Goal: Check status: Check status

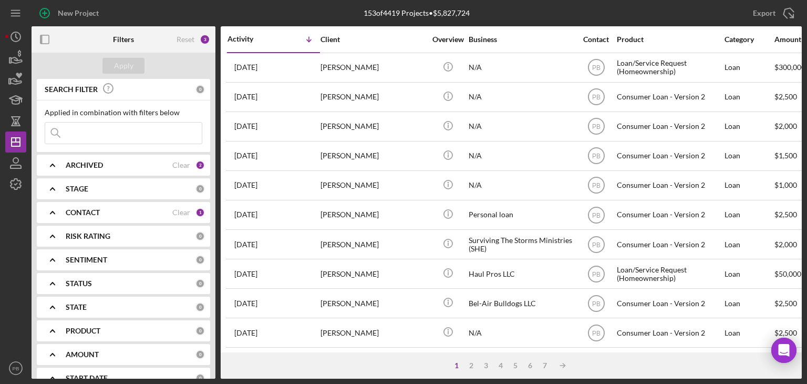
click at [91, 132] on input at bounding box center [123, 132] width 157 height 21
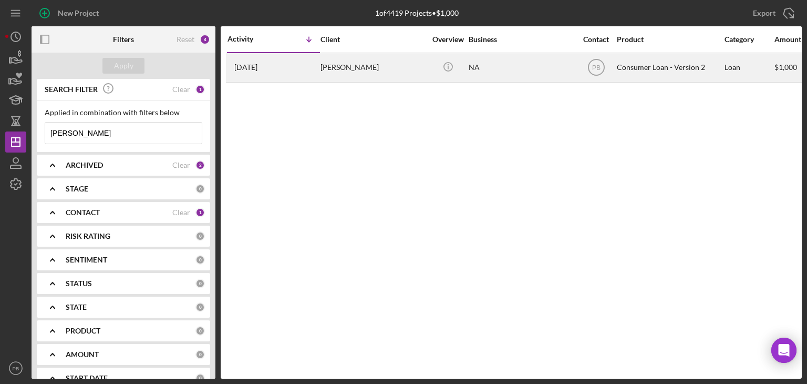
type input "[PERSON_NAME]"
click at [324, 65] on div "[PERSON_NAME]" at bounding box center [372, 68] width 105 height 28
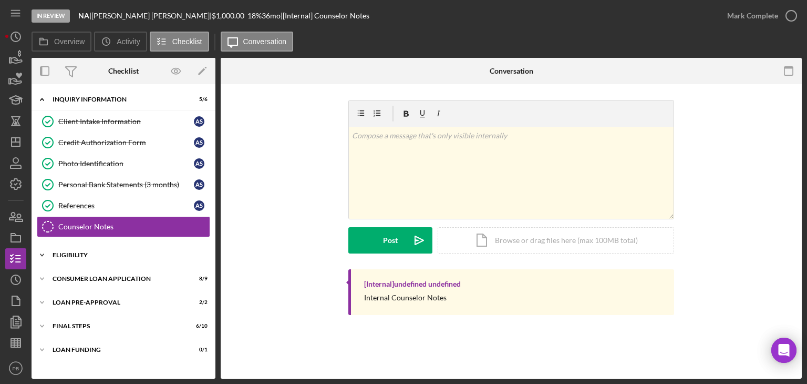
click at [74, 256] on div "Icon/Expander Eligibility 4 / 4" at bounding box center [124, 254] width 184 height 21
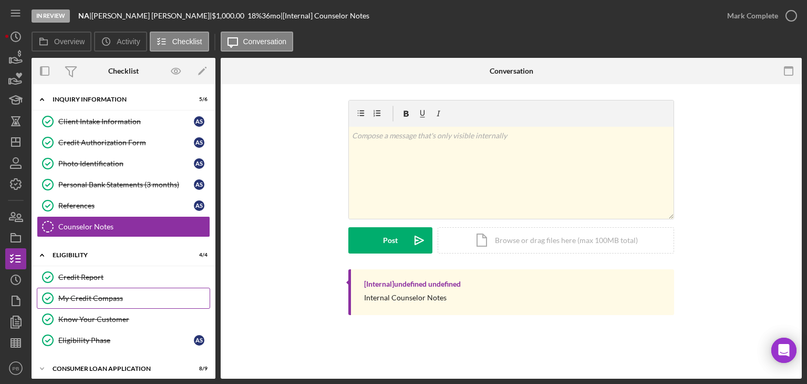
scroll to position [75, 0]
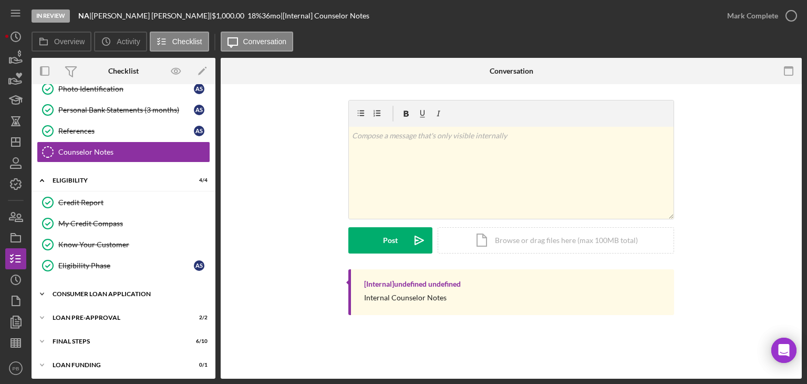
click at [106, 295] on div "Icon/Expander Consumer Loan Application 8 / 9" at bounding box center [124, 293] width 184 height 21
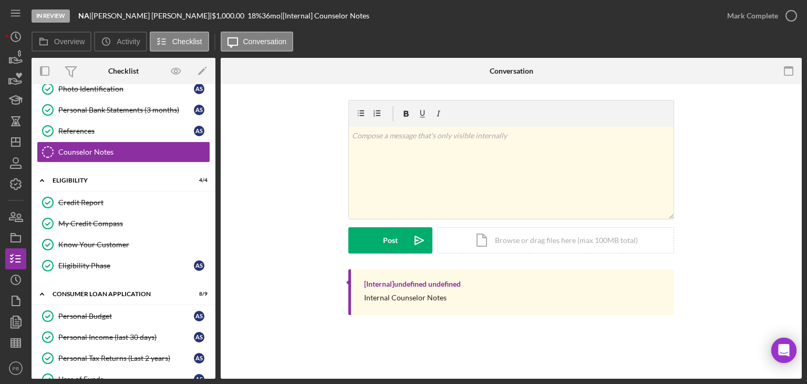
scroll to position [267, 0]
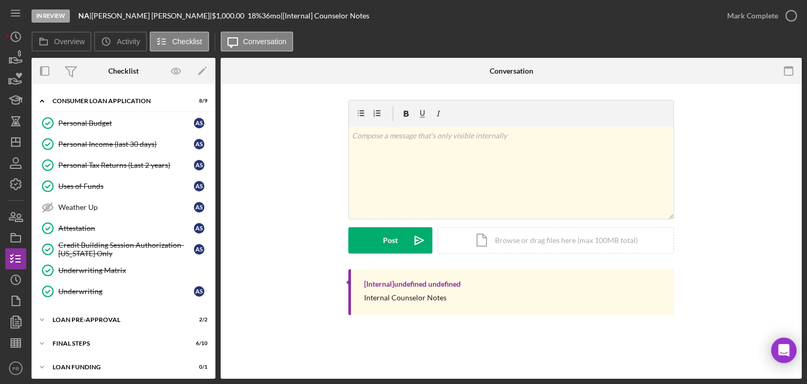
drag, startPoint x: 96, startPoint y: 312, endPoint x: 97, endPoint y: 302, distance: 10.0
click at [96, 316] on div "Loan Pre-Approval" at bounding box center [117, 319] width 129 height 6
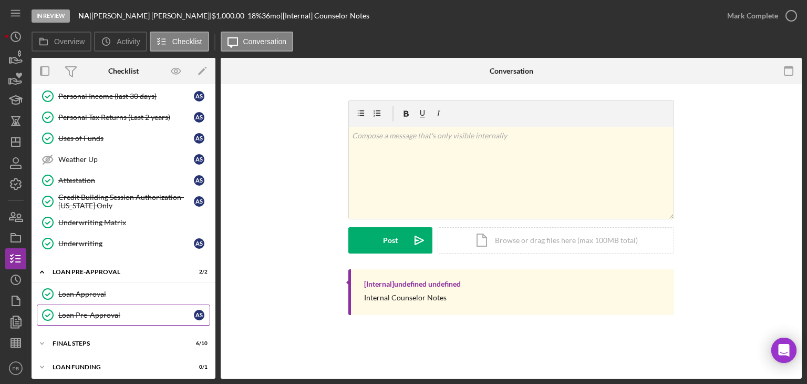
drag, startPoint x: 86, startPoint y: 337, endPoint x: 92, endPoint y: 317, distance: 20.3
click at [86, 340] on div "FINAL STEPS" at bounding box center [117, 343] width 129 height 6
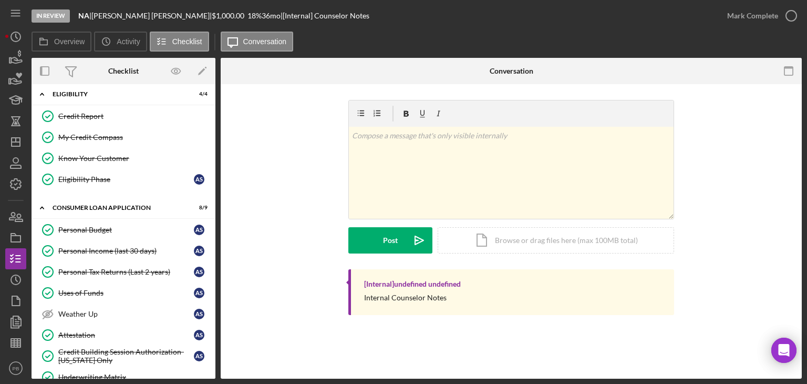
scroll to position [0, 0]
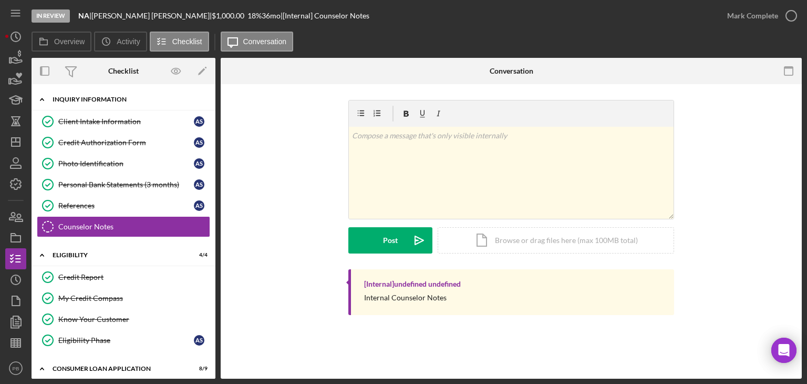
click at [79, 102] on div "Inquiry Information" at bounding box center [128, 99] width 150 height 6
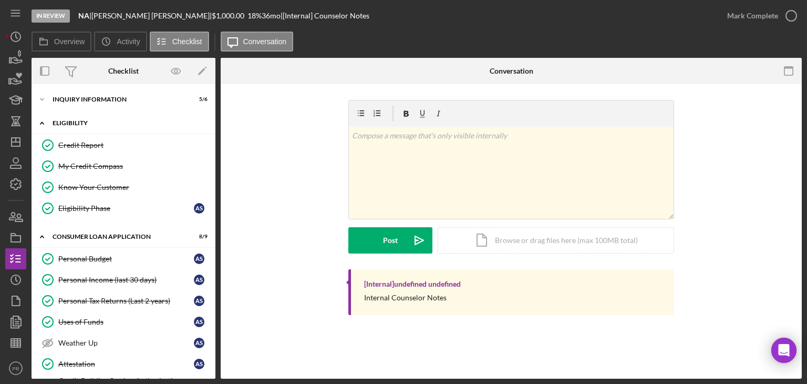
click at [80, 124] on div "Eligibility" at bounding box center [128, 123] width 150 height 6
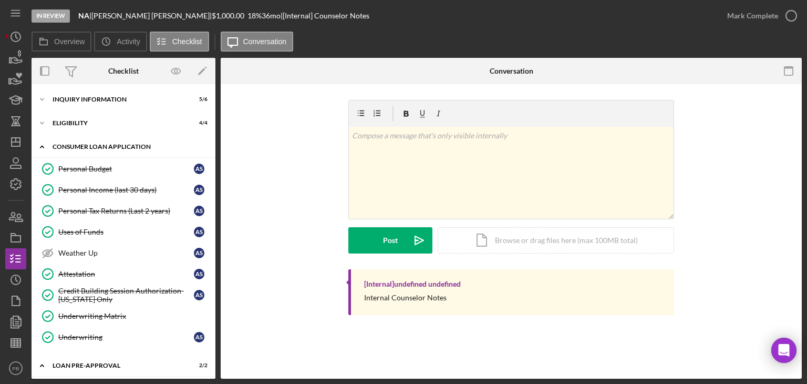
click at [97, 146] on div "Consumer Loan Application" at bounding box center [128, 146] width 150 height 6
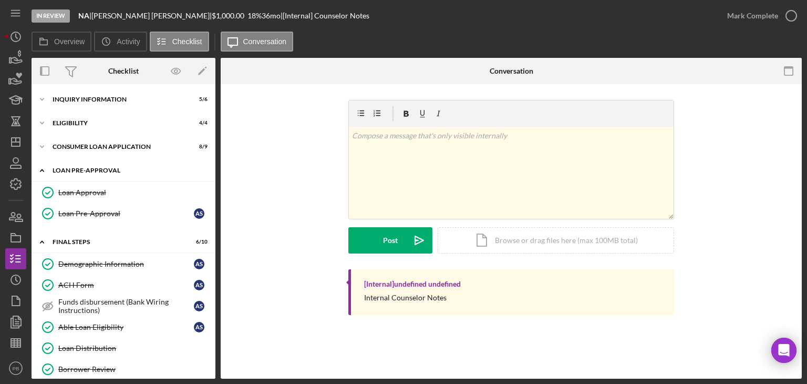
click at [90, 169] on div "Loan Pre-Approval" at bounding box center [128, 170] width 150 height 6
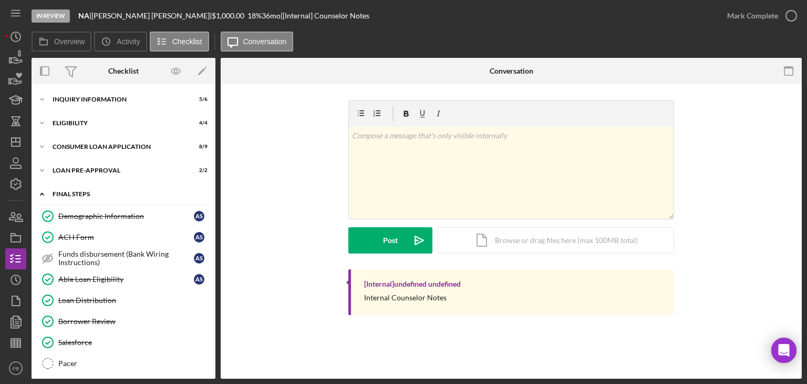
click at [88, 190] on div "Icon/Expander FINAL STEPS 6 / 10" at bounding box center [124, 194] width 184 height 22
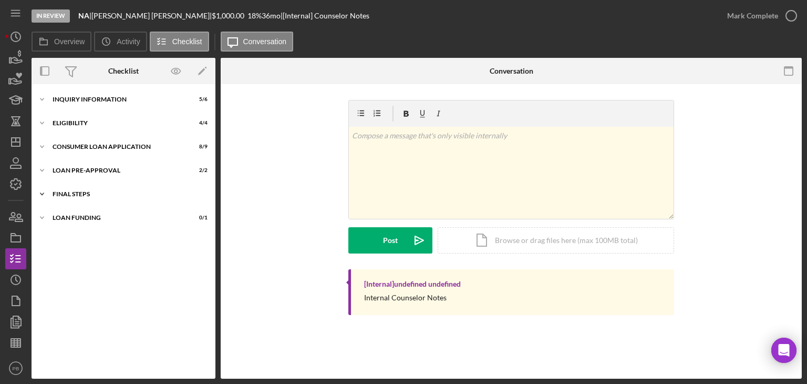
click at [88, 190] on div "Icon/Expander FINAL STEPS 6 / 10" at bounding box center [124, 193] width 184 height 21
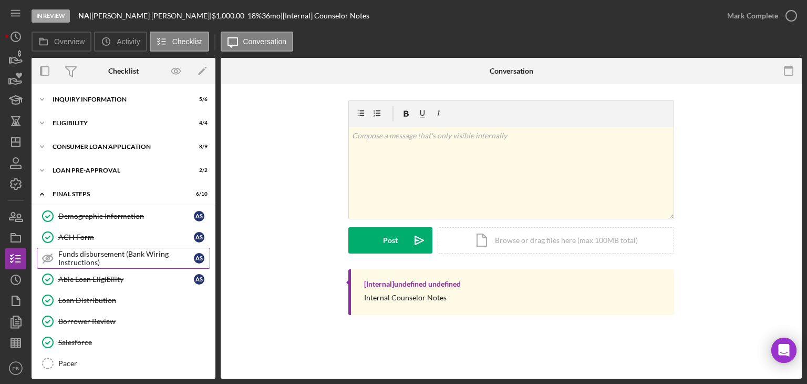
scroll to position [69, 0]
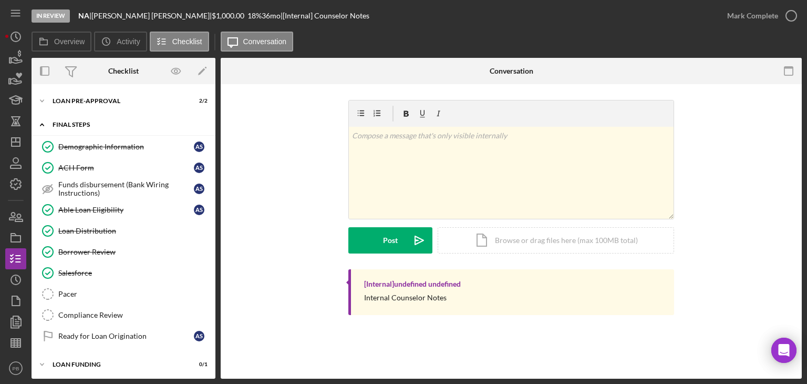
click at [75, 127] on div "FINAL STEPS" at bounding box center [128, 124] width 150 height 6
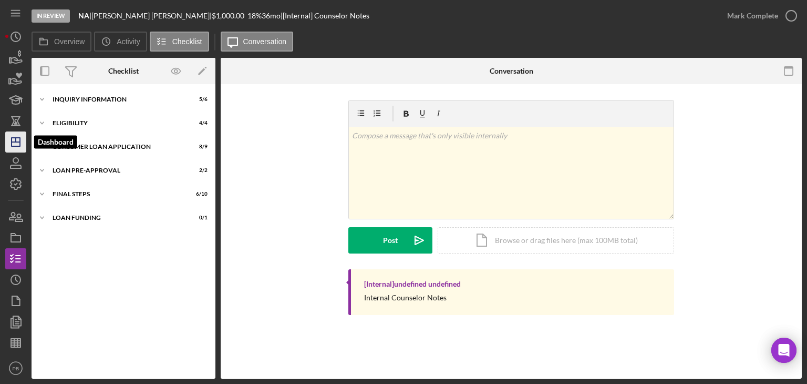
click at [15, 140] on icon "Icon/Dashboard" at bounding box center [16, 142] width 26 height 26
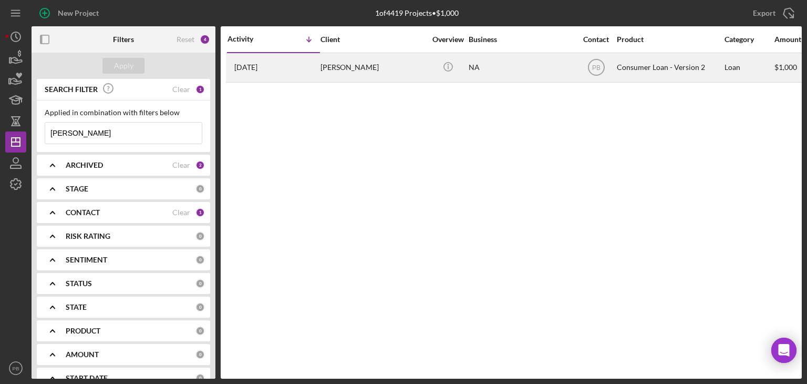
click at [360, 61] on div "[PERSON_NAME]" at bounding box center [372, 68] width 105 height 28
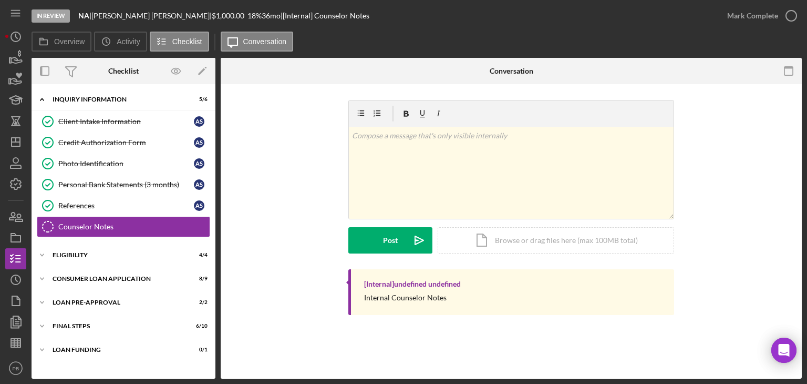
click at [289, 160] on div "v Color teal Color pink Remove color Add row above Add row below Add column bef…" at bounding box center [511, 184] width 550 height 169
click at [21, 138] on icon "Icon/Dashboard" at bounding box center [16, 142] width 26 height 26
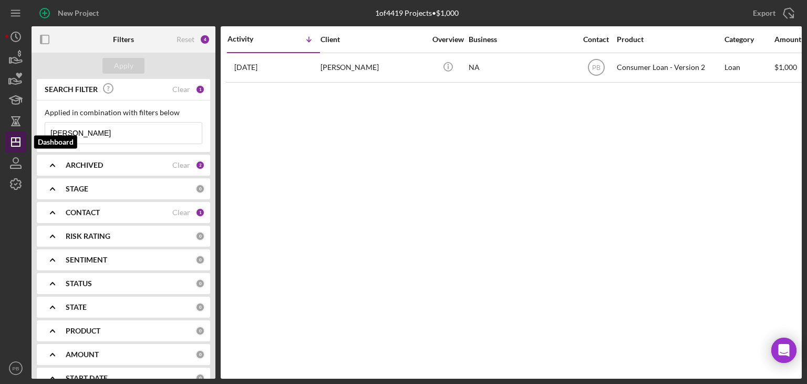
click at [15, 142] on line "button" at bounding box center [16, 142] width 8 height 0
click at [12, 144] on polygon "button" at bounding box center [16, 142] width 8 height 8
drag, startPoint x: 113, startPoint y: 132, endPoint x: 0, endPoint y: 132, distance: 113.0
click at [0, 132] on div "New Project 1 of 4419 Projects • $1,000 [PERSON_NAME] Export Icon/Export Filter…" at bounding box center [403, 192] width 807 height 384
click at [19, 142] on line "button" at bounding box center [16, 142] width 8 height 0
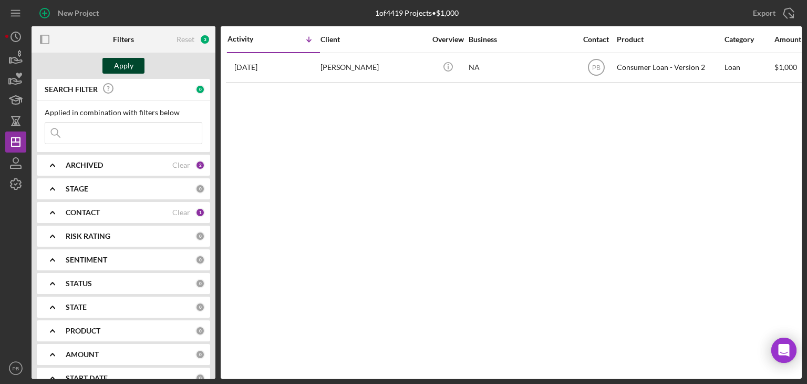
click at [131, 64] on div "Apply" at bounding box center [123, 66] width 19 height 16
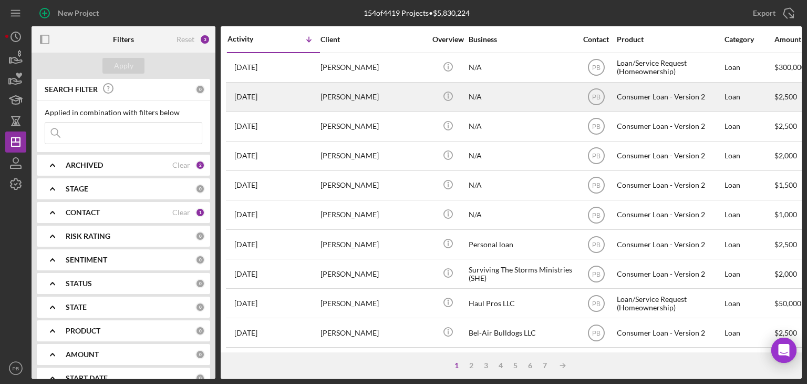
click at [361, 93] on div "[PERSON_NAME]" at bounding box center [372, 97] width 105 height 28
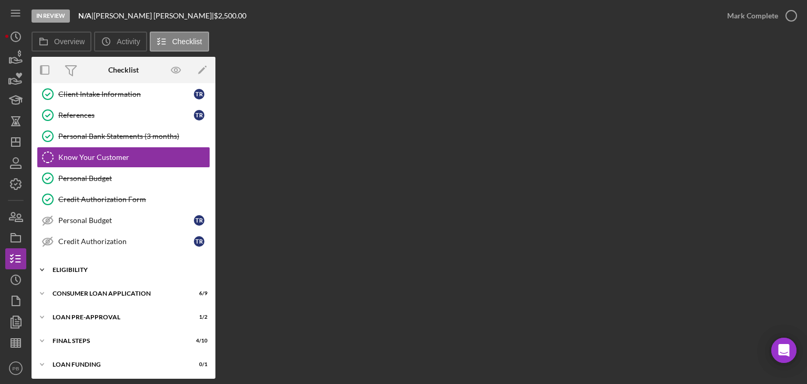
click at [70, 272] on div "Icon/Expander Eligibility 2 / 4" at bounding box center [124, 269] width 184 height 21
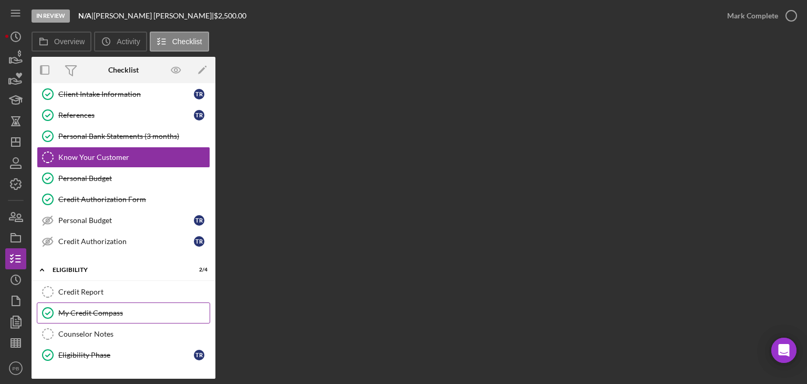
scroll to position [116, 0]
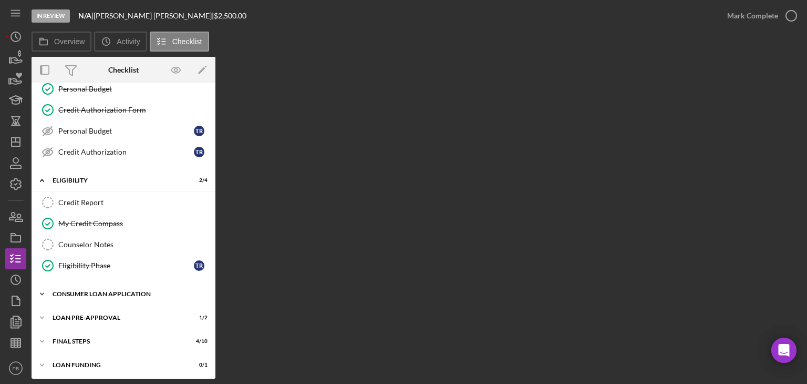
click at [103, 291] on div "Consumer Loan Application" at bounding box center [128, 294] width 150 height 6
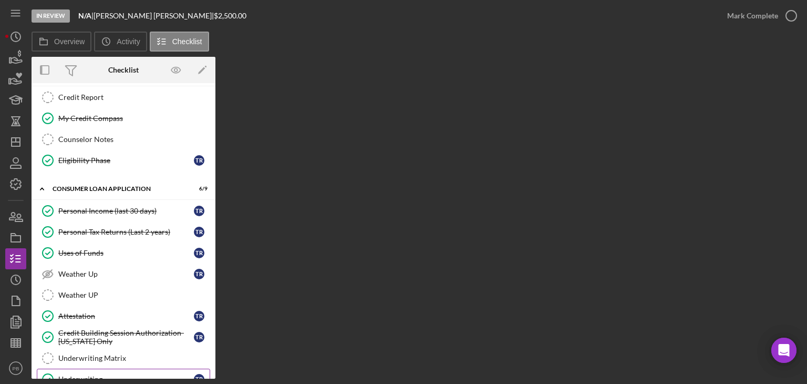
scroll to position [308, 0]
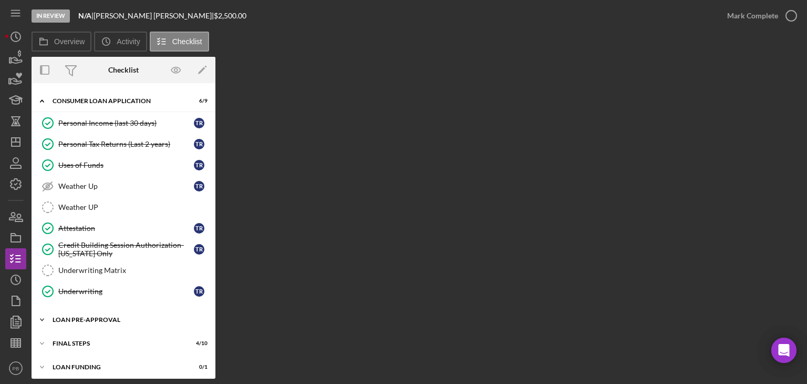
click at [94, 309] on div "Icon/Expander Loan Pre-Approval 1 / 2" at bounding box center [124, 319] width 184 height 21
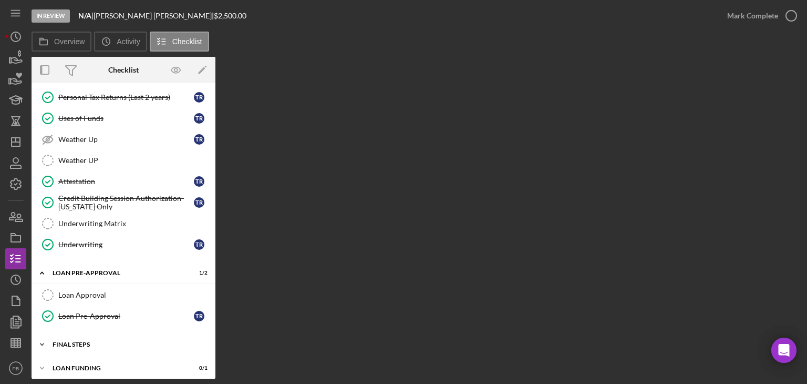
click at [84, 341] on div "FINAL STEPS" at bounding box center [128, 344] width 150 height 6
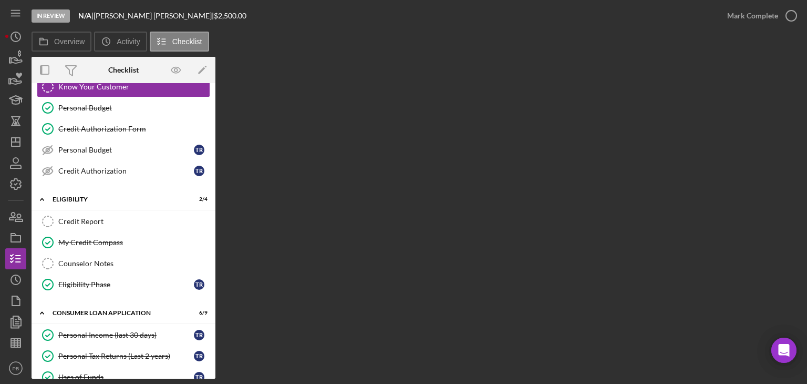
scroll to position [0, 0]
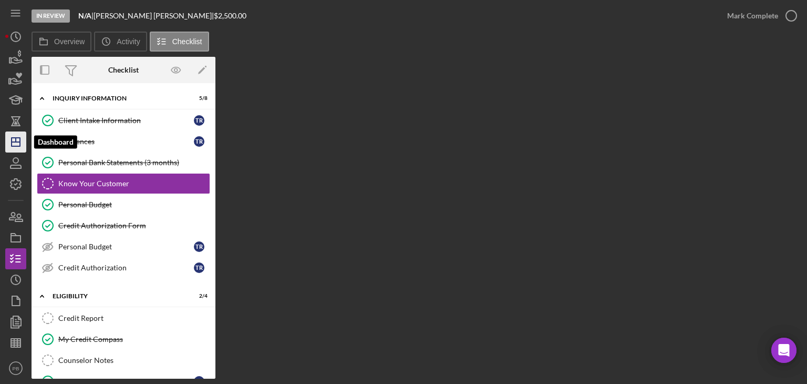
click at [15, 142] on line "button" at bounding box center [16, 142] width 8 height 0
